Goal: Information Seeking & Learning: Check status

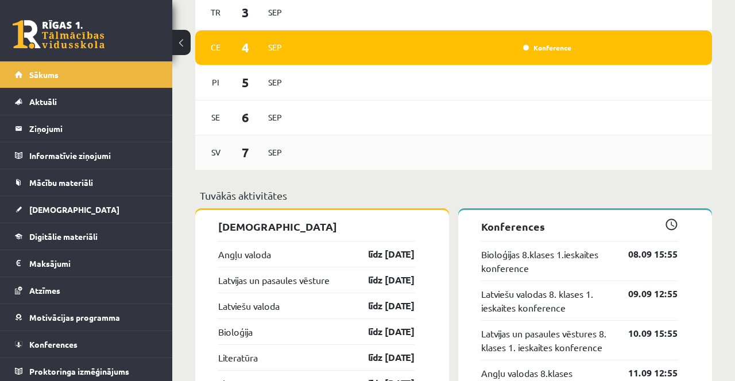
scroll to position [963, 0]
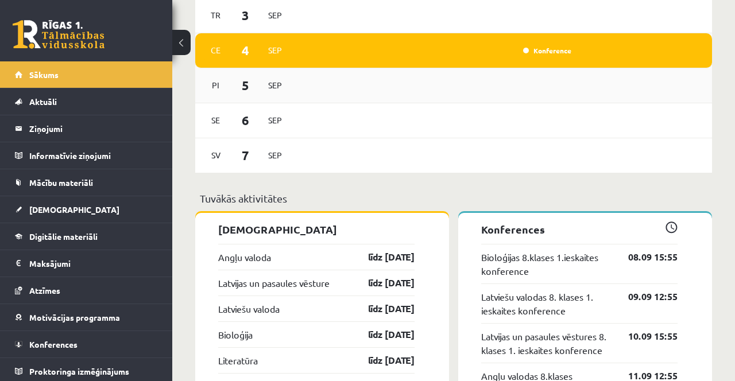
click at [397, 84] on div "Pi 5 Sep" at bounding box center [453, 85] width 517 height 35
click at [397, 79] on div "Pi 5 Sep" at bounding box center [453, 85] width 517 height 35
click at [400, 78] on div "Pi 5 Sep" at bounding box center [453, 85] width 517 height 35
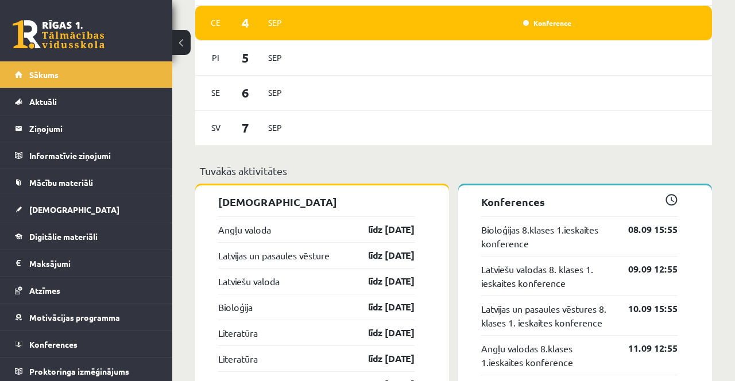
scroll to position [990, 0]
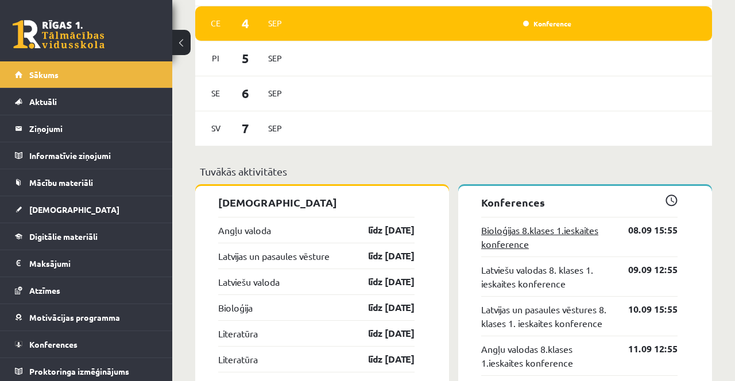
click at [537, 227] on link "Bioloģijas 8.klases 1.ieskaites konference" at bounding box center [546, 237] width 130 height 28
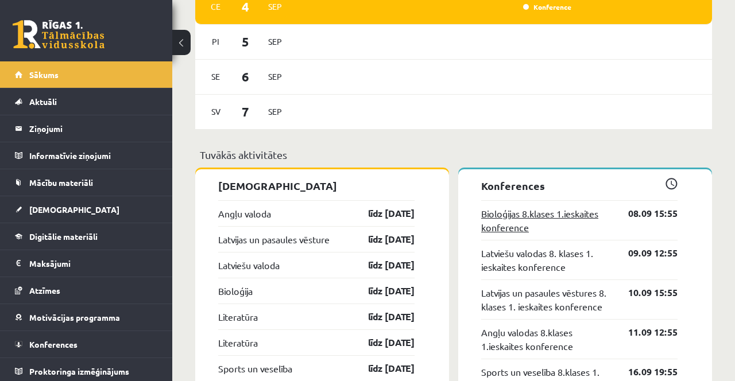
scroll to position [1027, 0]
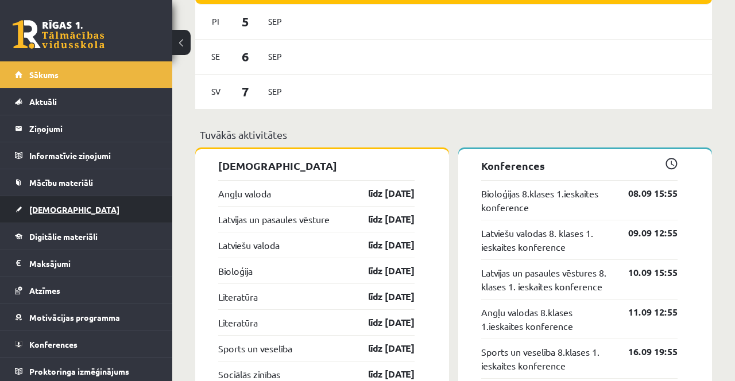
click at [85, 201] on link "[DEMOGRAPHIC_DATA]" at bounding box center [86, 209] width 143 height 26
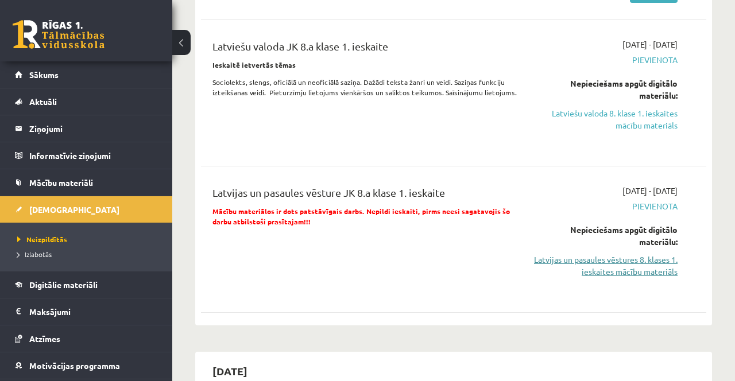
scroll to position [538, 0]
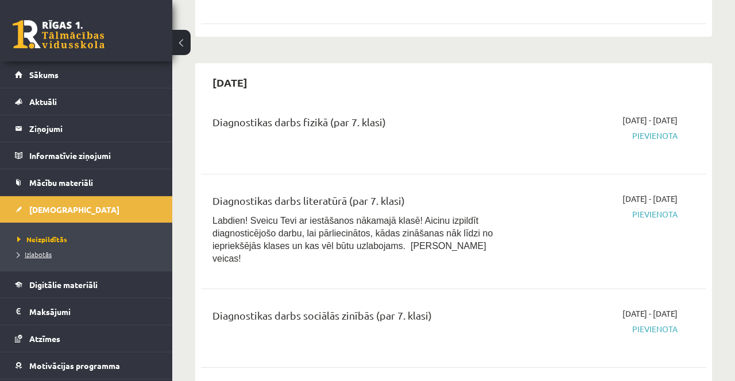
click at [40, 250] on span "Izlabotās" at bounding box center [34, 254] width 34 height 9
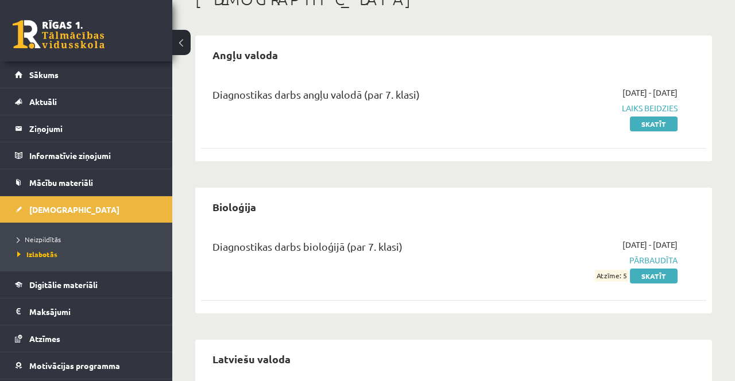
scroll to position [74, 0]
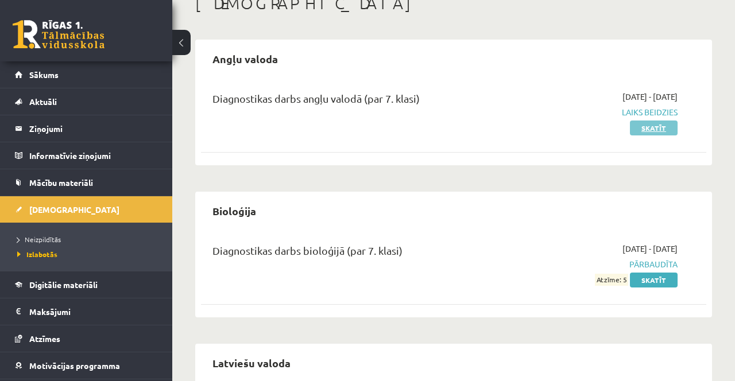
click at [662, 127] on link "Skatīt" at bounding box center [654, 128] width 48 height 15
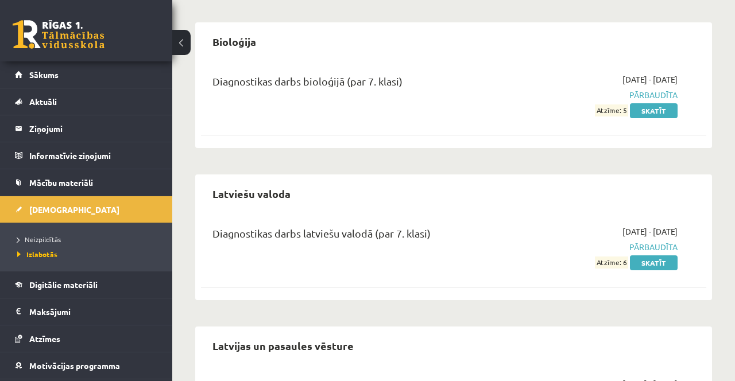
scroll to position [242, 0]
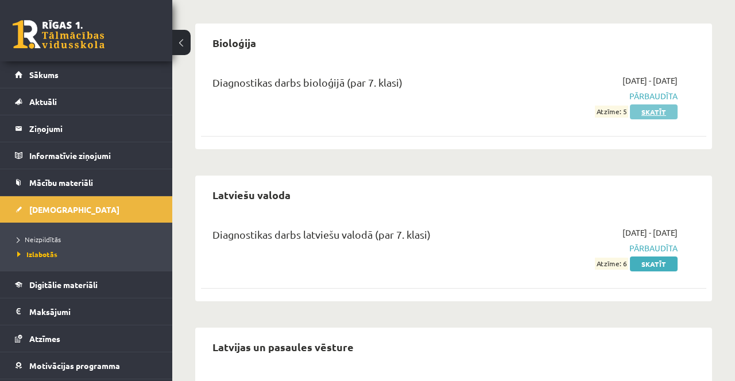
click at [654, 111] on link "Skatīt" at bounding box center [654, 112] width 48 height 15
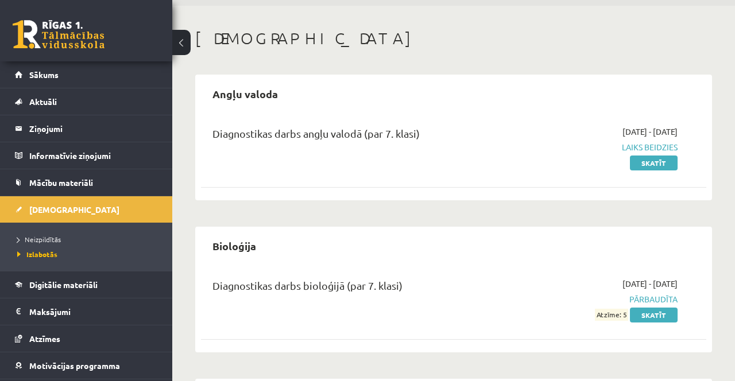
scroll to position [38, 0]
click at [643, 163] on link "Skatīt" at bounding box center [654, 163] width 48 height 15
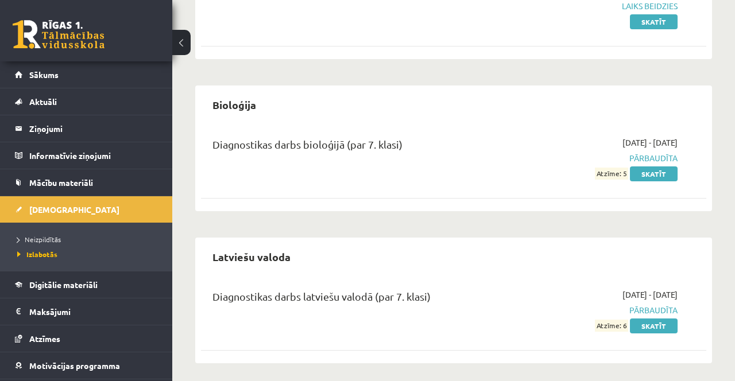
scroll to position [181, 0]
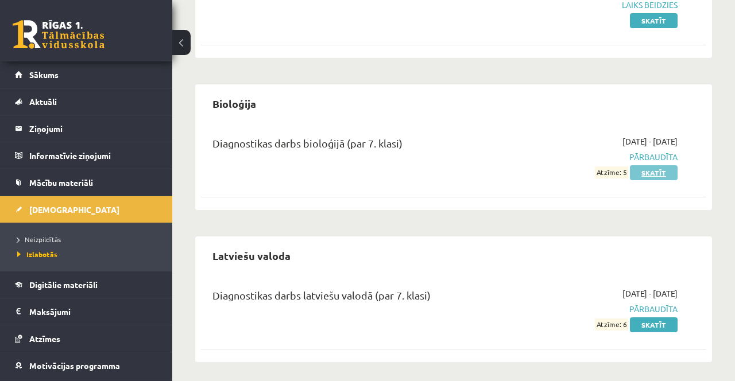
click at [653, 171] on link "Skatīt" at bounding box center [654, 172] width 48 height 15
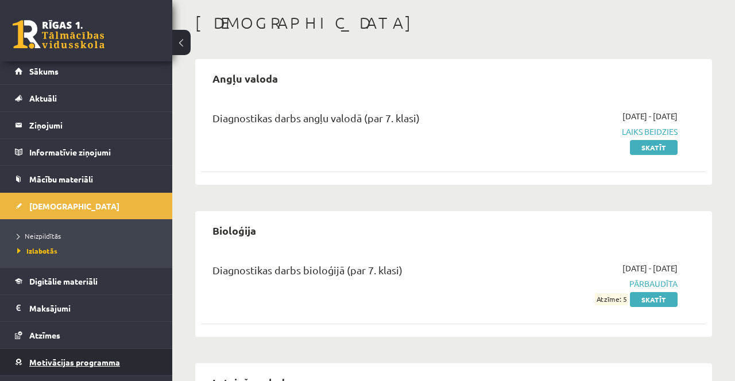
scroll to position [14, 0]
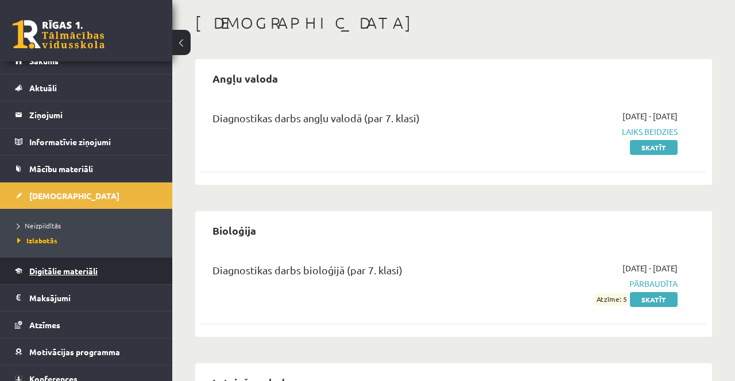
click at [68, 271] on span "Digitālie materiāli" at bounding box center [63, 271] width 68 height 10
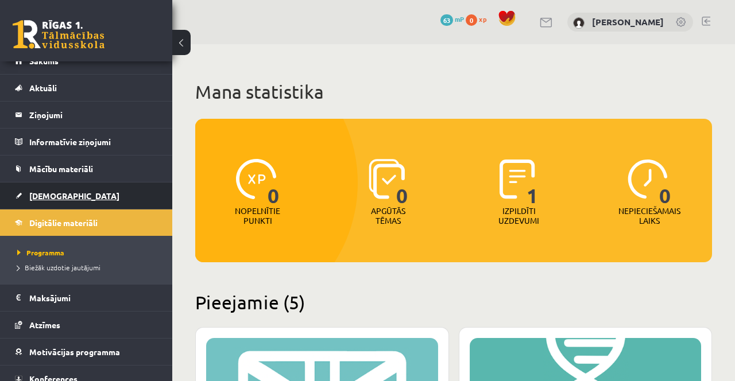
click at [38, 183] on link "[DEMOGRAPHIC_DATA]" at bounding box center [86, 196] width 143 height 26
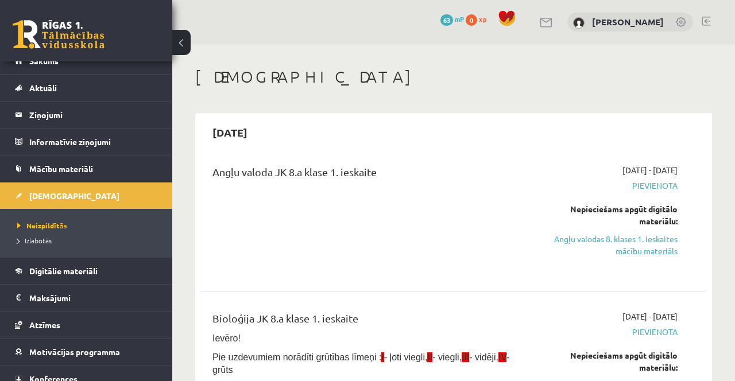
click at [666, 194] on div "2025-09-01 - 2025-09-15 Pievienota Nepieciešams apgūt digitālo materiālu: Angļu…" at bounding box center [606, 218] width 161 height 109
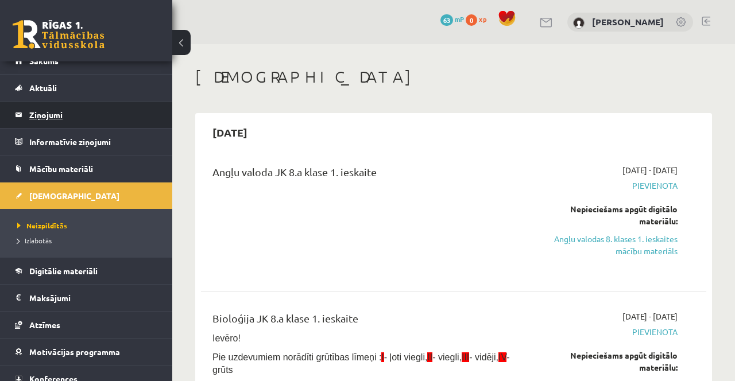
click at [37, 112] on legend "Ziņojumi 0" at bounding box center [93, 115] width 129 height 26
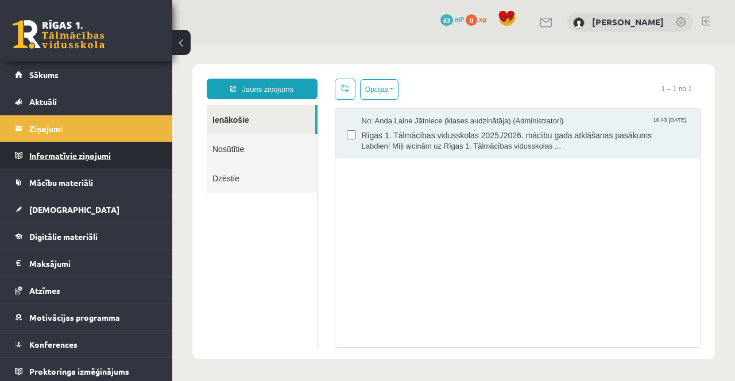
click at [114, 156] on legend "Informatīvie ziņojumi 0" at bounding box center [93, 155] width 129 height 26
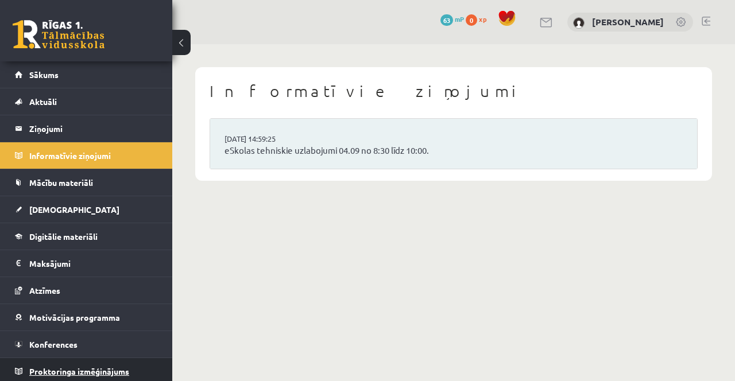
click at [72, 368] on span "Proktoringa izmēģinājums" at bounding box center [79, 371] width 100 height 10
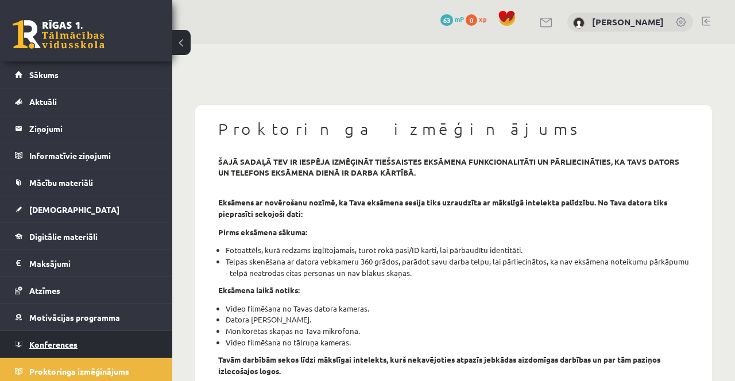
click at [48, 338] on link "Konferences" at bounding box center [86, 344] width 143 height 26
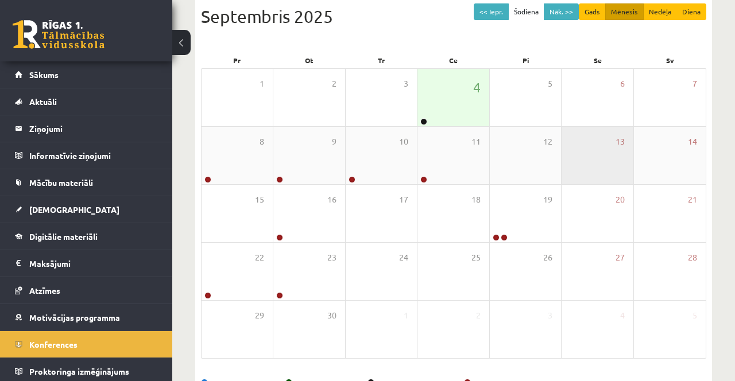
scroll to position [159, 0]
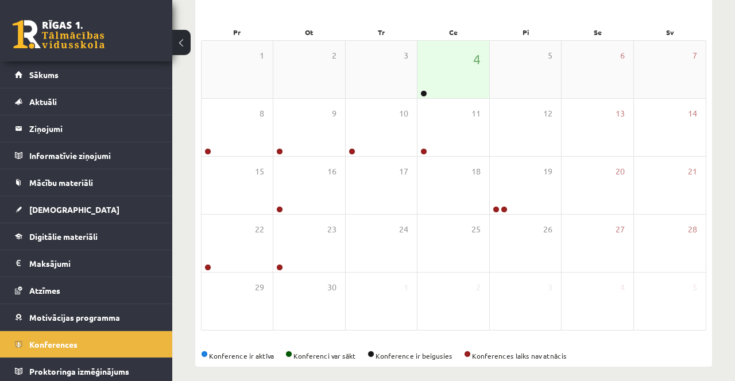
click at [431, 80] on div "4" at bounding box center [453, 69] width 71 height 57
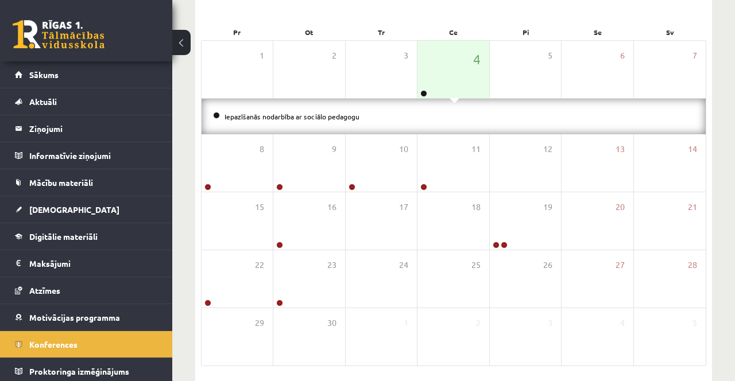
click at [411, 109] on div "Iepazīšanās nodarbība ar sociālo pedagogu" at bounding box center [454, 117] width 504 height 36
click at [416, 107] on div "Iepazīšanās nodarbība ar sociālo pedagogu" at bounding box center [454, 117] width 504 height 36
click at [423, 93] on link at bounding box center [423, 93] width 7 height 7
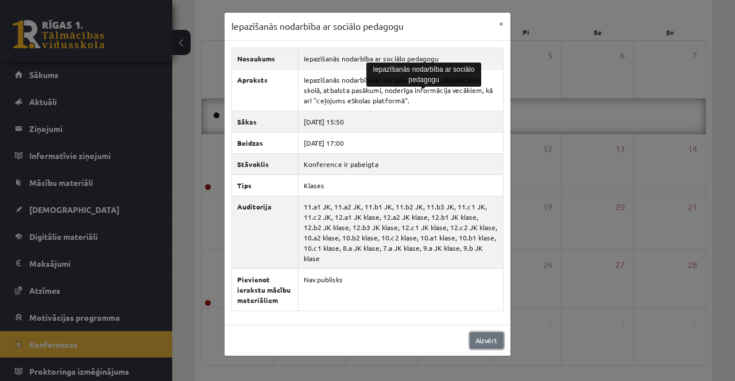
click at [489, 333] on link "Aizvērt" at bounding box center [487, 341] width 34 height 17
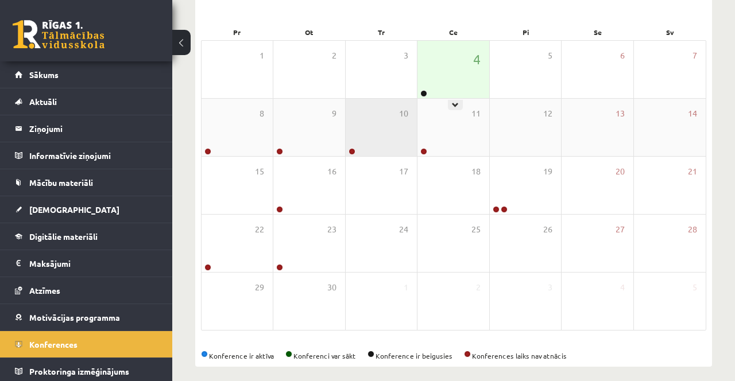
click at [416, 101] on div "10" at bounding box center [381, 127] width 71 height 57
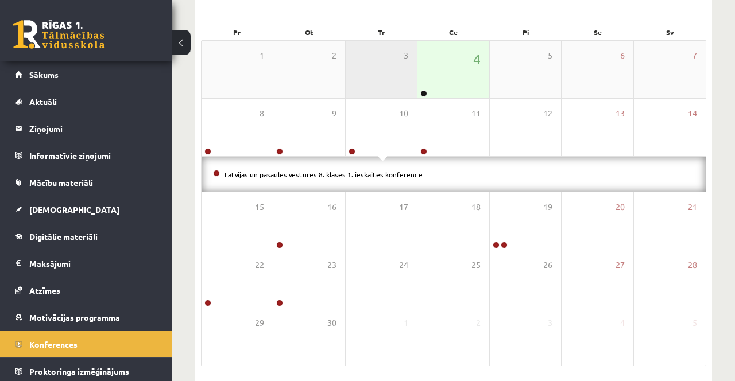
click at [415, 94] on div "3" at bounding box center [381, 69] width 71 height 57
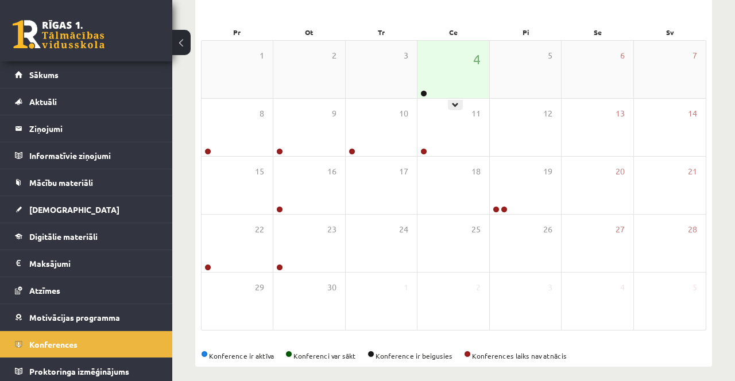
click at [430, 90] on div "4" at bounding box center [453, 69] width 71 height 57
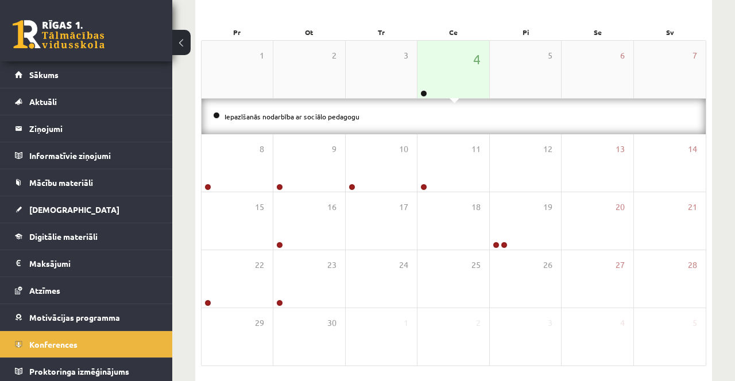
click at [424, 92] on link at bounding box center [423, 93] width 7 height 7
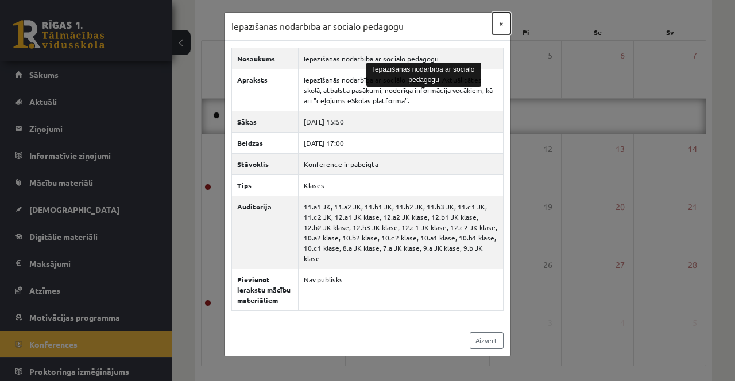
click at [498, 16] on button "×" at bounding box center [501, 24] width 18 height 22
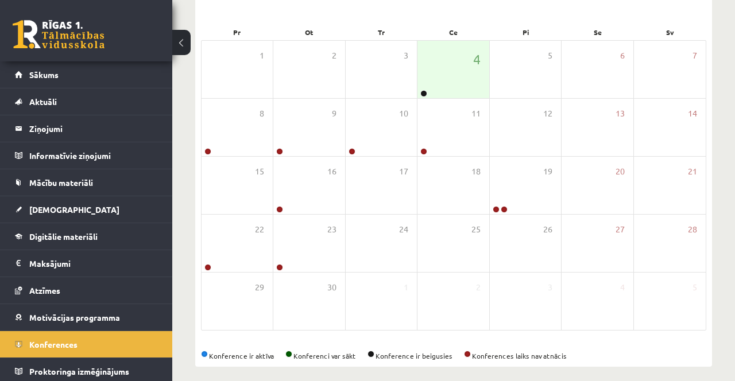
click at [499, 26] on div at bounding box center [367, 190] width 735 height 381
click at [539, 38] on div "Pi" at bounding box center [526, 32] width 72 height 16
click at [605, 30] on div "Se" at bounding box center [598, 32] width 72 height 16
click at [670, 37] on div "Sv" at bounding box center [670, 32] width 72 height 16
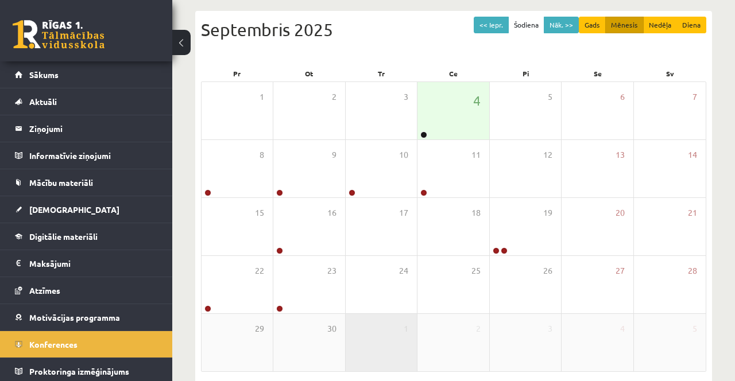
scroll to position [113, 0]
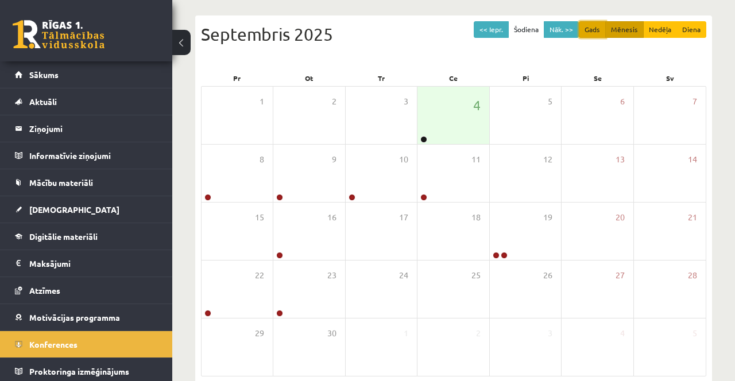
click at [590, 33] on button "Gads" at bounding box center [592, 29] width 27 height 17
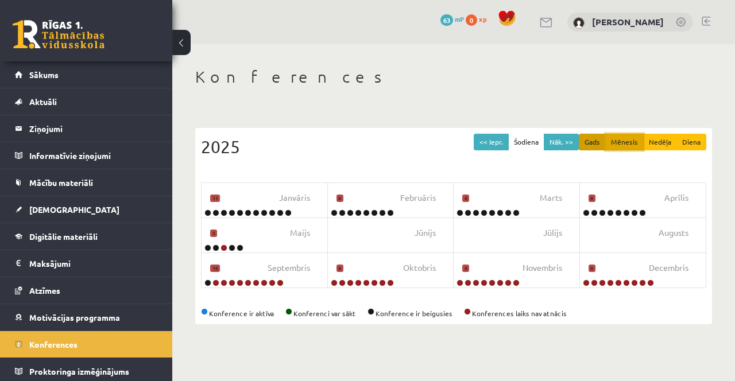
click at [627, 146] on button "Mēnesis" at bounding box center [624, 142] width 38 height 17
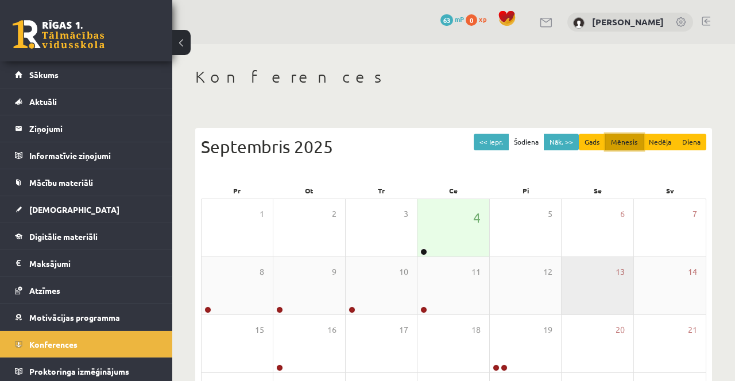
scroll to position [4, 0]
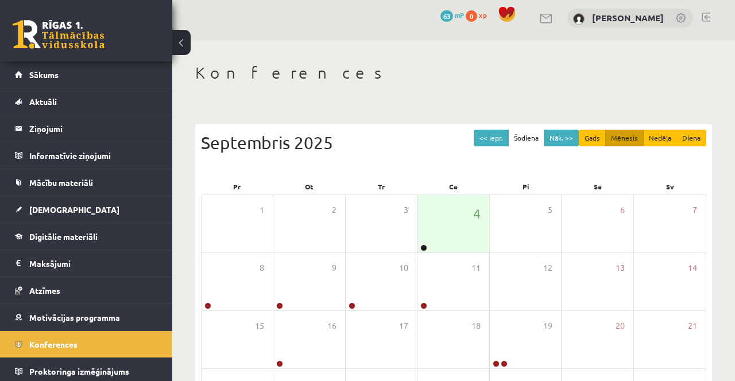
click at [660, 139] on button "Nedēļa" at bounding box center [660, 138] width 34 height 17
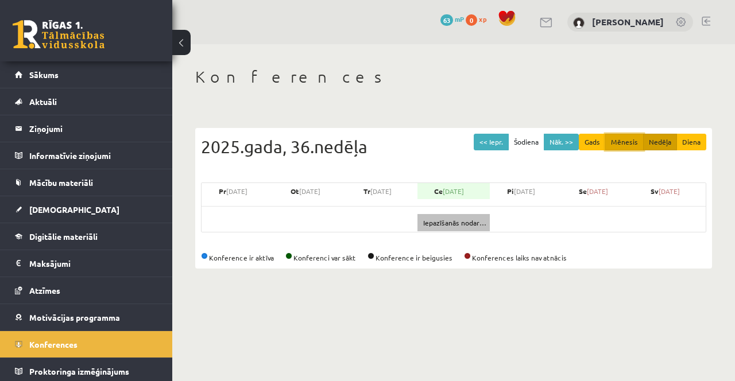
click at [637, 142] on button "Mēnesis" at bounding box center [624, 142] width 38 height 17
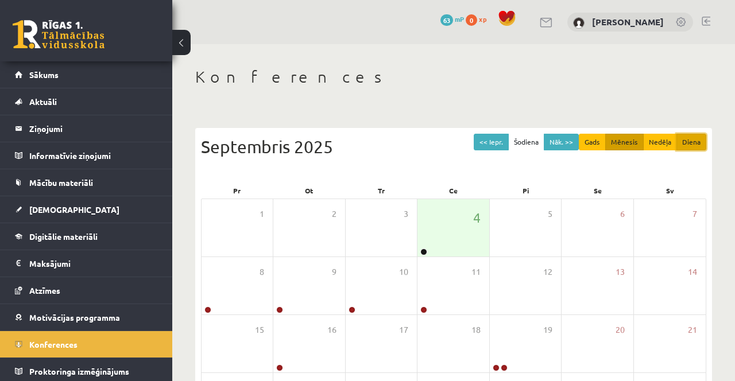
click at [679, 138] on button "Diena" at bounding box center [692, 142] width 30 height 17
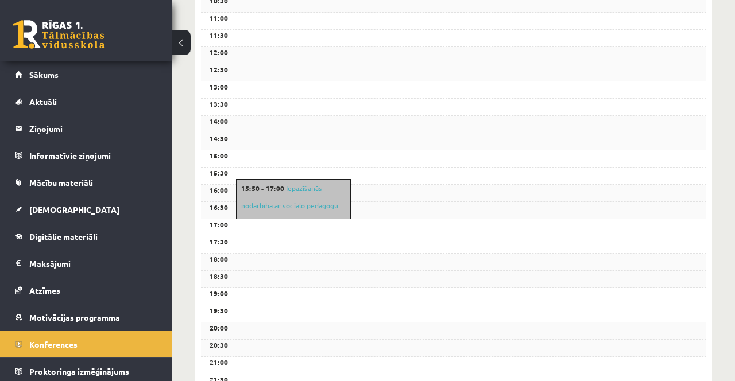
scroll to position [391, 0]
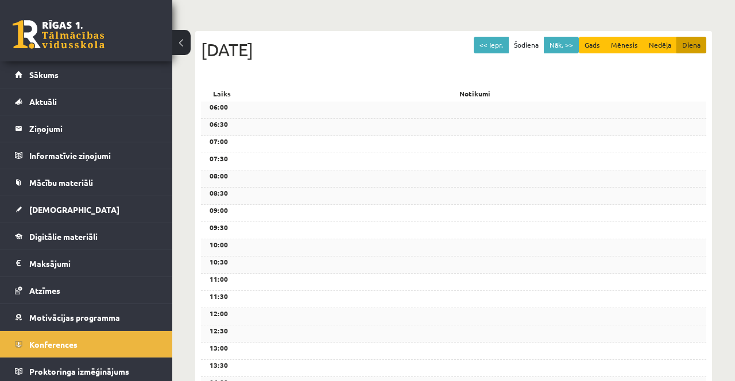
click at [491, 274] on div "10:30" at bounding box center [453, 265] width 505 height 17
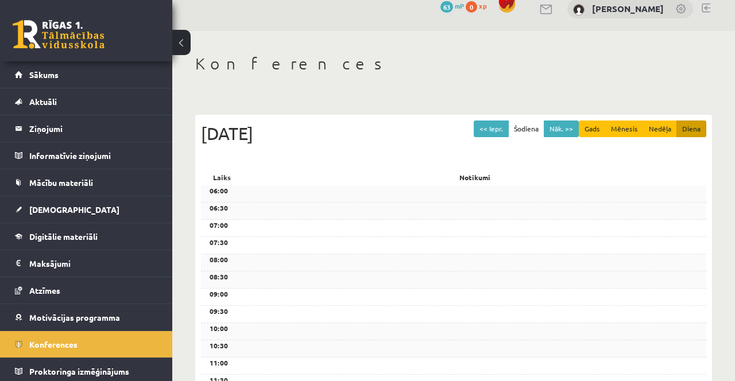
scroll to position [0, 0]
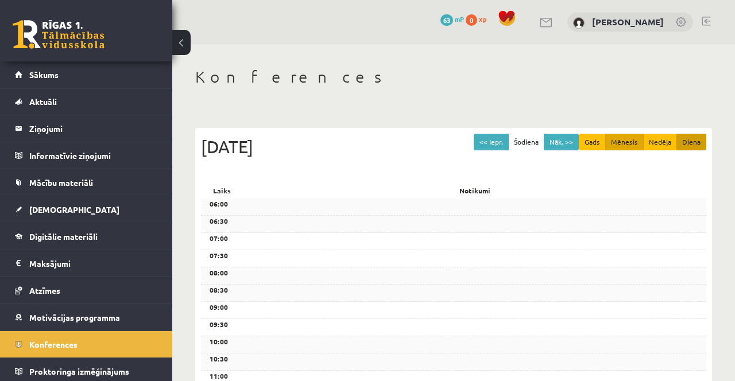
click at [625, 142] on button "Mēnesis" at bounding box center [624, 142] width 38 height 17
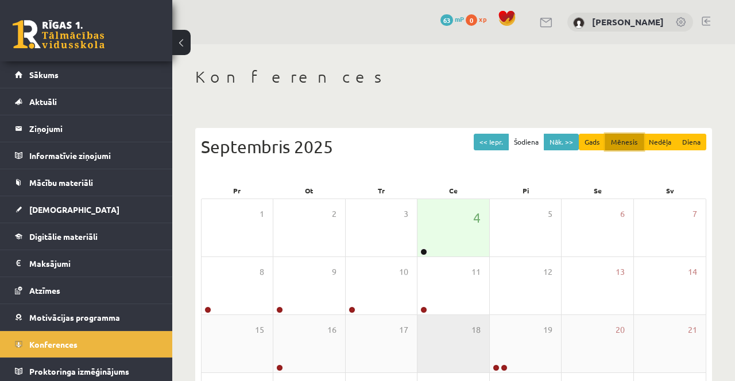
scroll to position [130, 0]
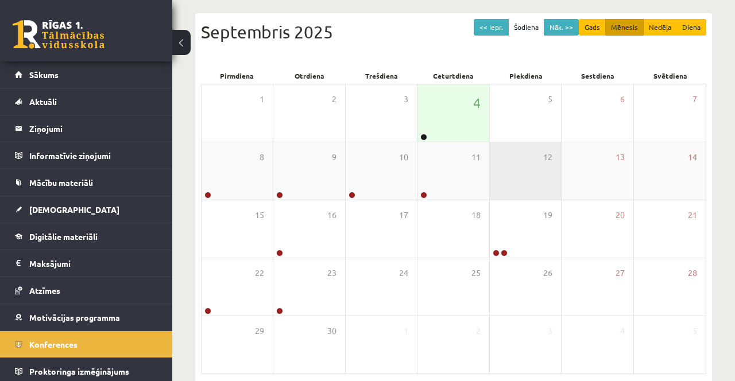
scroll to position [114, 0]
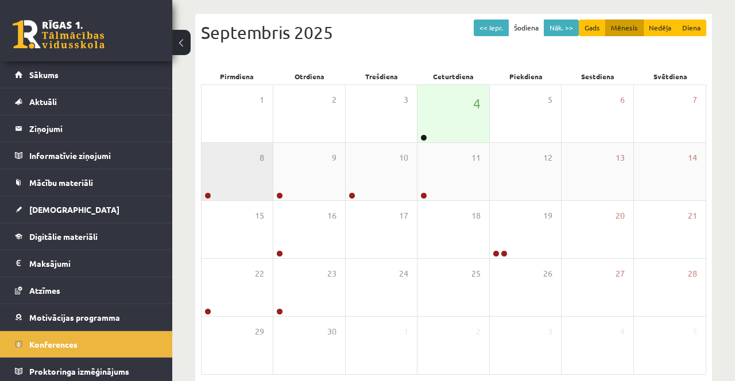
click at [217, 169] on div "8" at bounding box center [237, 171] width 71 height 57
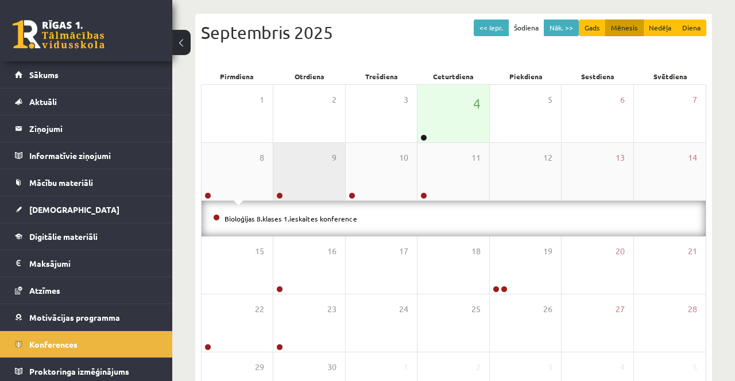
click at [303, 175] on div "9" at bounding box center [308, 171] width 71 height 57
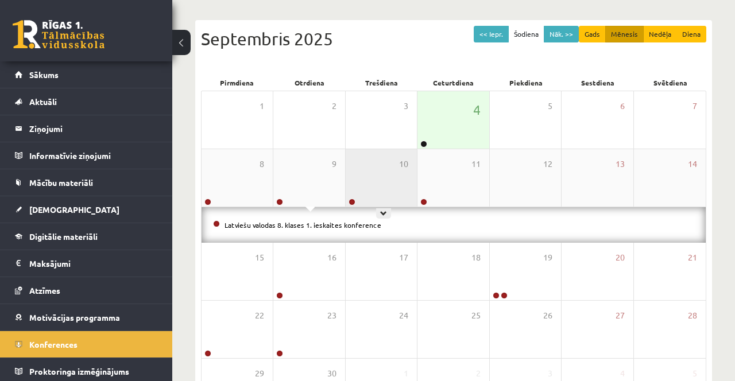
scroll to position [111, 0]
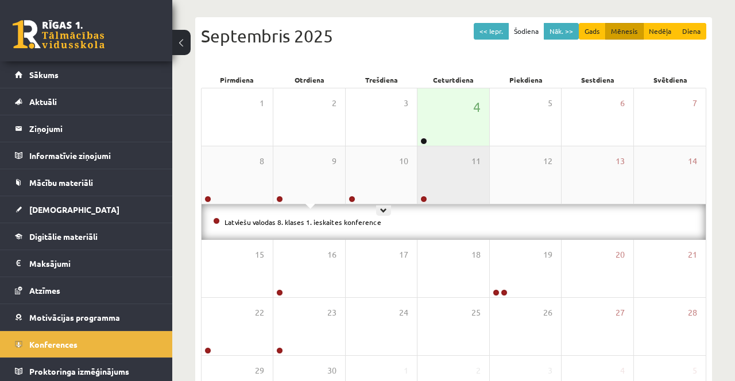
click at [445, 182] on div "11" at bounding box center [453, 174] width 71 height 57
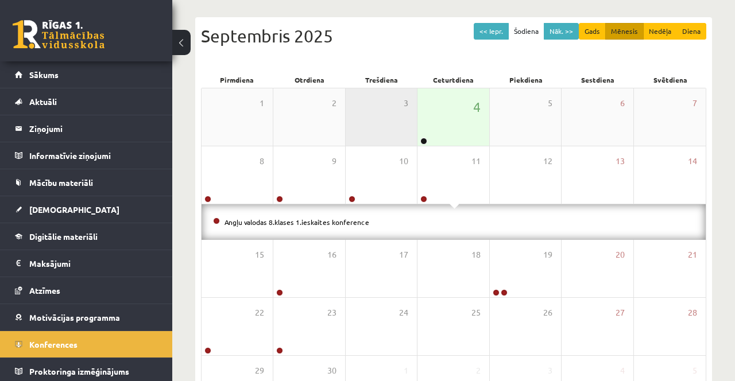
click at [387, 113] on div "3" at bounding box center [381, 116] width 71 height 57
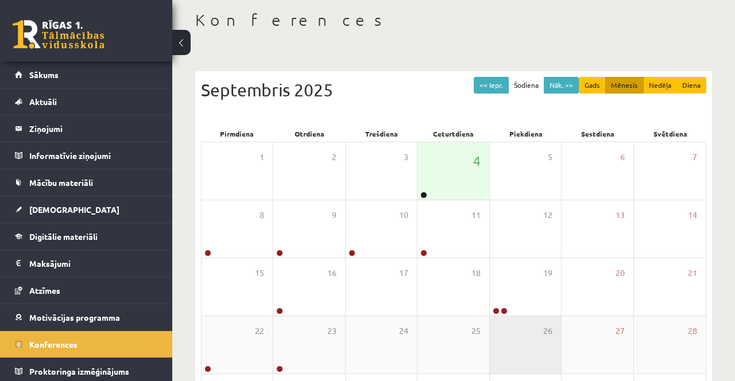
scroll to position [52, 0]
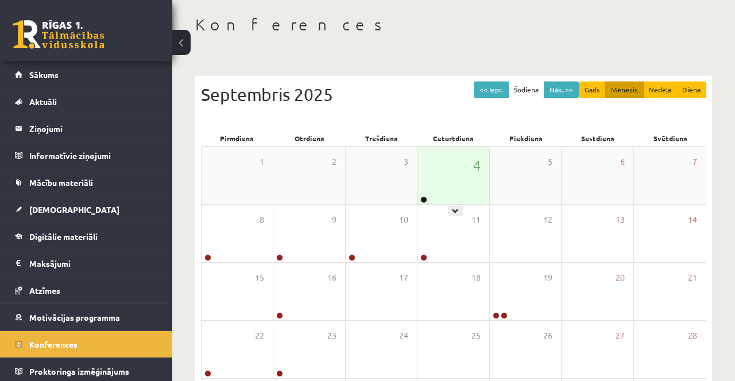
click at [427, 203] on div at bounding box center [423, 200] width 11 height 8
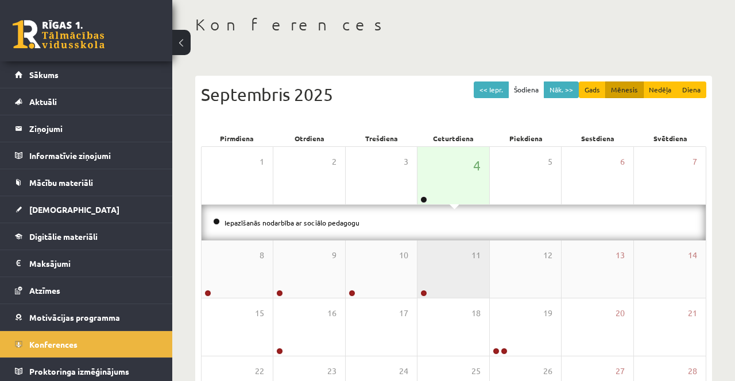
click at [428, 281] on div "11" at bounding box center [453, 269] width 71 height 57
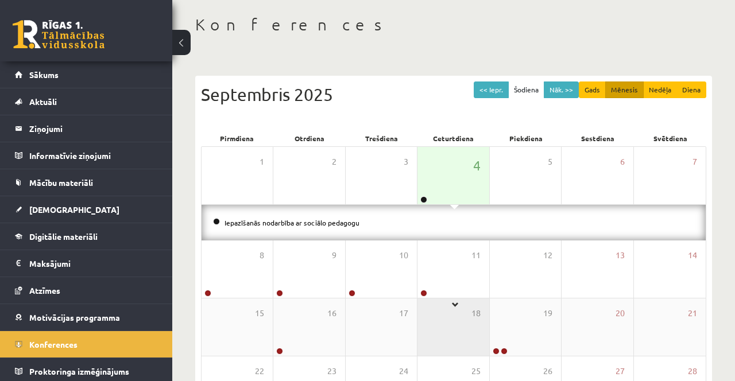
click at [431, 299] on div "18" at bounding box center [453, 327] width 71 height 57
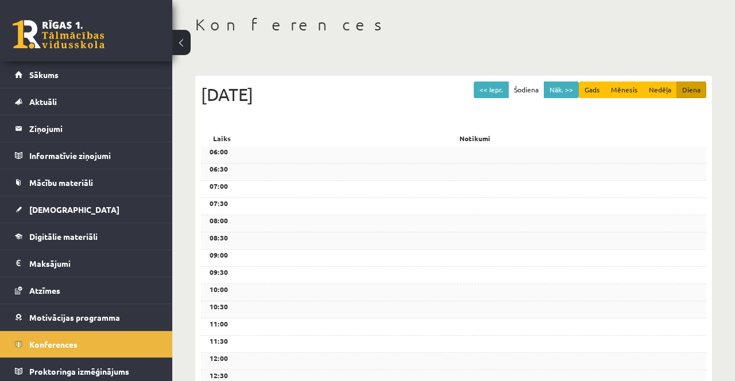
scroll to position [0, 0]
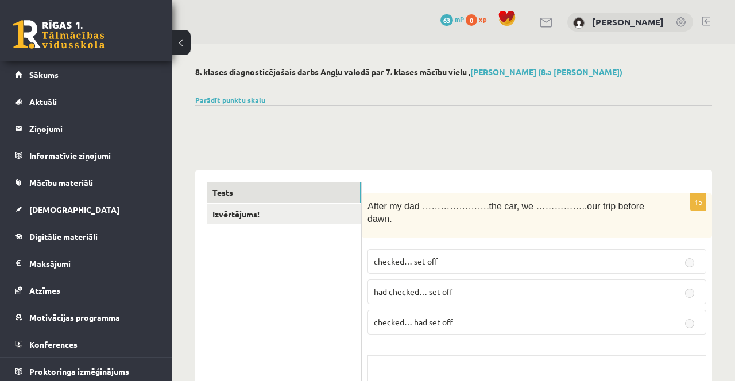
click at [540, 286] on p "had checked… set off" at bounding box center [537, 292] width 326 height 12
click at [567, 286] on p "had checked… set off" at bounding box center [537, 292] width 326 height 12
click at [572, 316] on p "checked… had set off" at bounding box center [537, 322] width 326 height 12
click at [571, 310] on label "checked… had set off" at bounding box center [537, 322] width 339 height 25
click at [556, 265] on fieldset "checked… set off had checked… set off checked… had set off" at bounding box center [537, 291] width 339 height 95
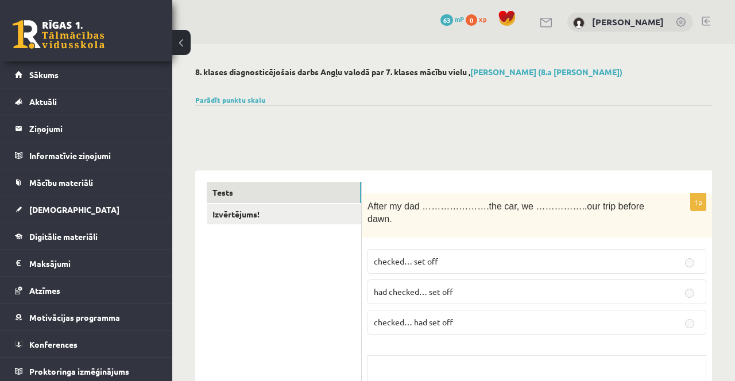
scroll to position [3, 0]
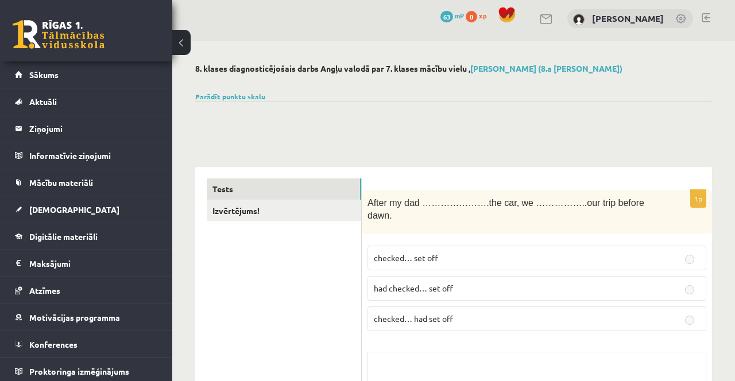
click at [695, 246] on label "checked… set off" at bounding box center [537, 258] width 339 height 25
click at [689, 320] on fieldset "checked… set off had checked… set off checked… had set off" at bounding box center [537, 287] width 339 height 95
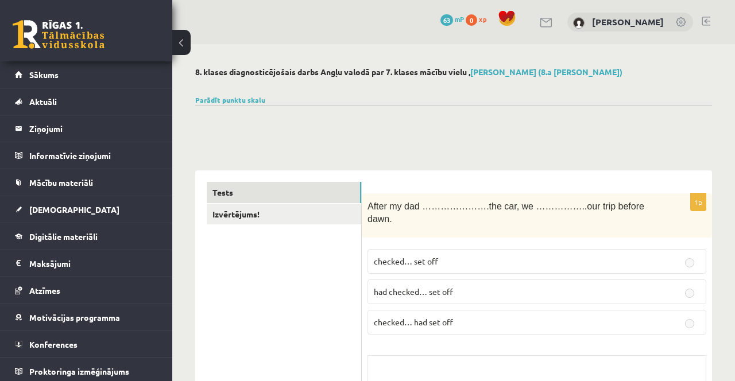
click at [620, 280] on label "had checked… set off" at bounding box center [537, 292] width 339 height 25
click at [625, 286] on p "had checked… set off" at bounding box center [537, 292] width 326 height 12
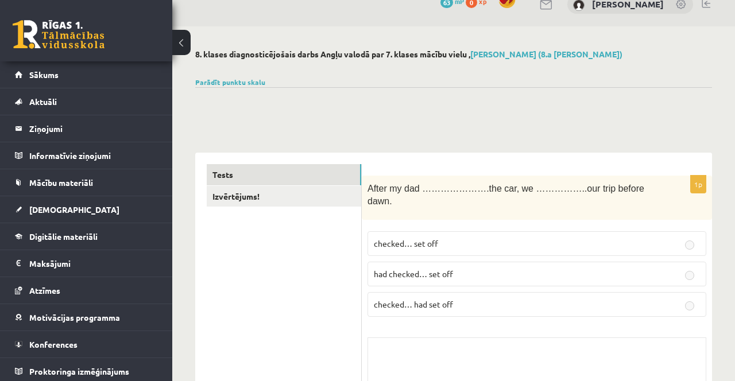
scroll to position [20, 0]
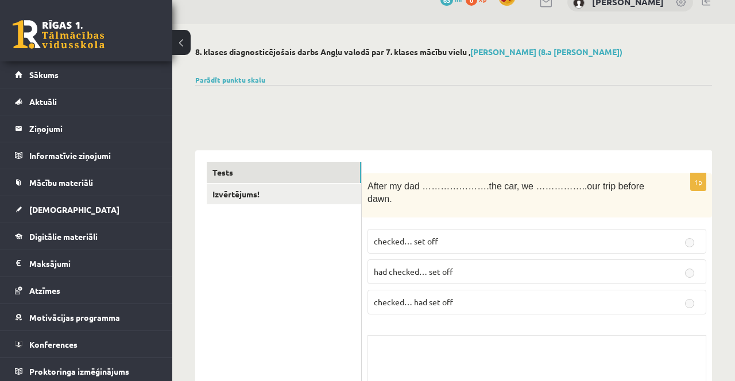
click at [620, 235] on p "checked… set off" at bounding box center [537, 241] width 326 height 12
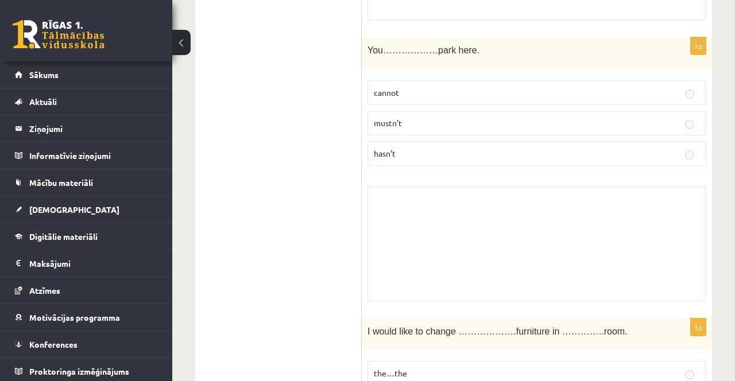
scroll to position [453, 0]
